Goal: Information Seeking & Learning: Learn about a topic

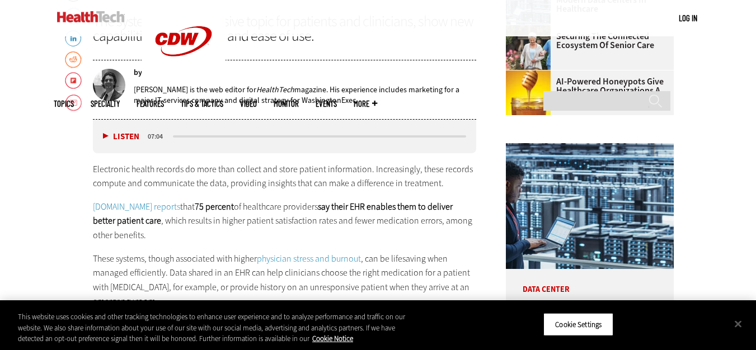
click at [742, 322] on button "Close" at bounding box center [738, 324] width 25 height 25
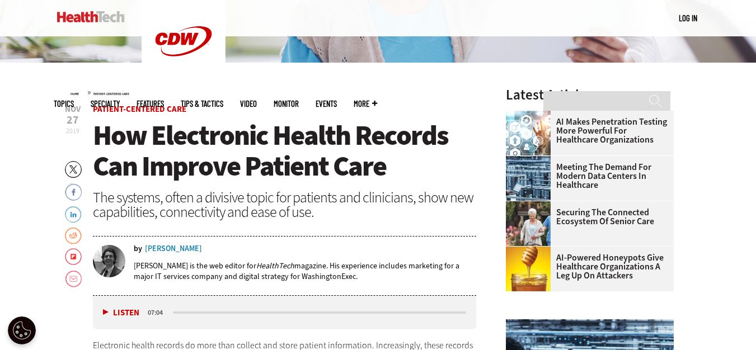
scroll to position [306, 0]
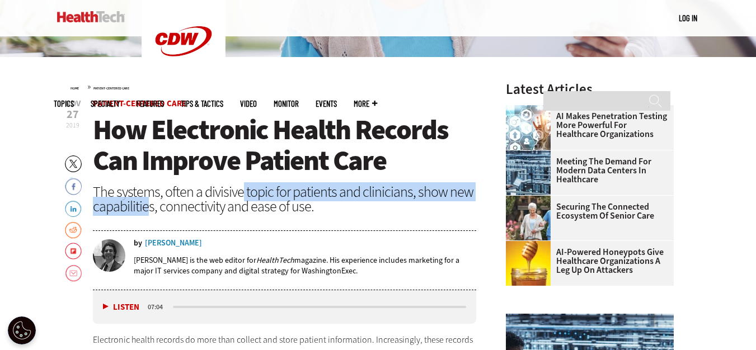
drag, startPoint x: 147, startPoint y: 204, endPoint x: 239, endPoint y: 187, distance: 94.4
click at [239, 187] on div "The systems, often a divisive topic for patients and clinicians, show new capab…" at bounding box center [285, 199] width 384 height 29
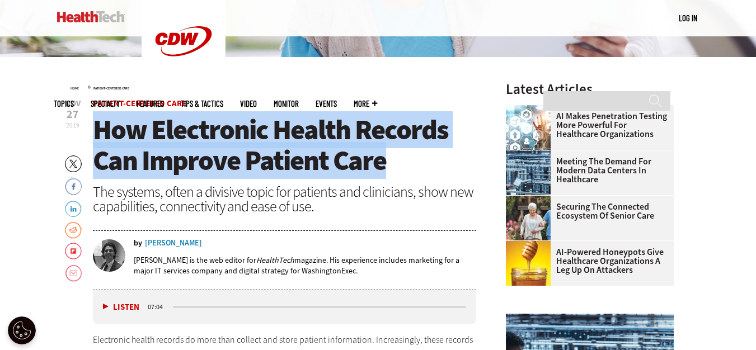
drag, startPoint x: 406, startPoint y: 154, endPoint x: 97, endPoint y: 138, distance: 309.3
click at [97, 138] on h1 "How Electronic Health Records Can Improve Patient Care" at bounding box center [285, 146] width 384 height 62
click at [127, 131] on span "How Electronic Health Records Can Improve Patient Care" at bounding box center [270, 145] width 355 height 68
drag, startPoint x: 95, startPoint y: 126, endPoint x: 399, endPoint y: 162, distance: 306.4
click at [399, 162] on h1 "How Electronic Health Records Can Improve Patient Care" at bounding box center [285, 146] width 384 height 62
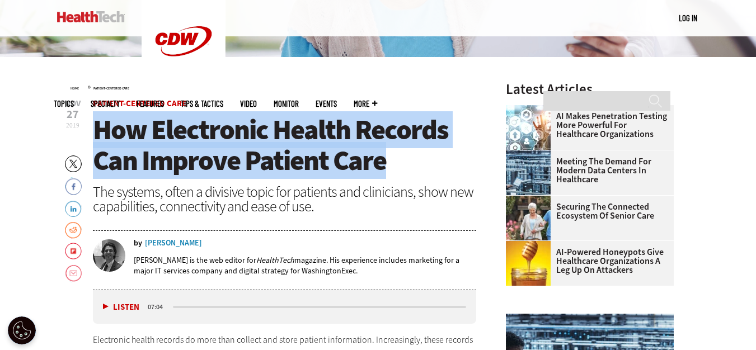
click at [309, 144] on span "How Electronic Health Records Can Improve Patient Care" at bounding box center [270, 145] width 355 height 68
drag, startPoint x: 91, startPoint y: 120, endPoint x: 383, endPoint y: 168, distance: 296.0
click at [355, 164] on span "How Electronic Health Records Can Improve Patient Care" at bounding box center [270, 145] width 355 height 68
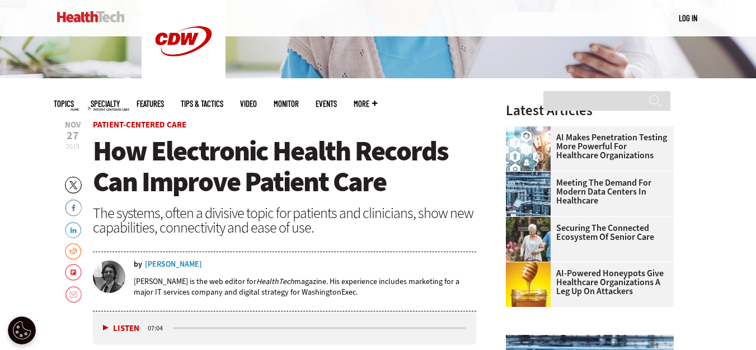
scroll to position [279, 0]
